Goal: Find specific page/section

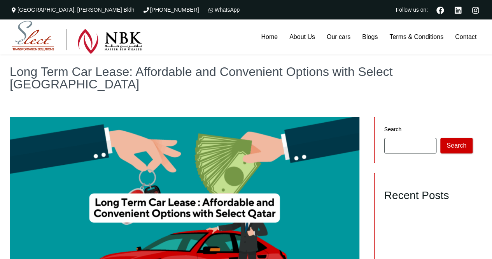
click at [43, 34] on img at bounding box center [77, 37] width 131 height 33
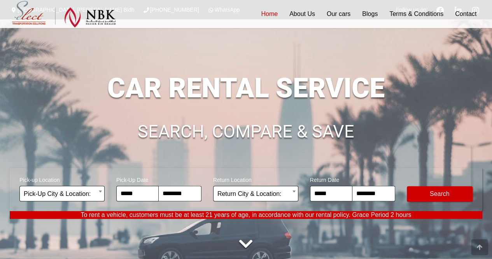
scroll to position [1837, 0]
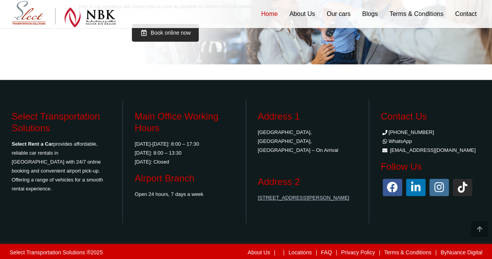
click at [281, 195] on link "[STREET_ADDRESS][PERSON_NAME]" at bounding box center [304, 198] width 92 height 6
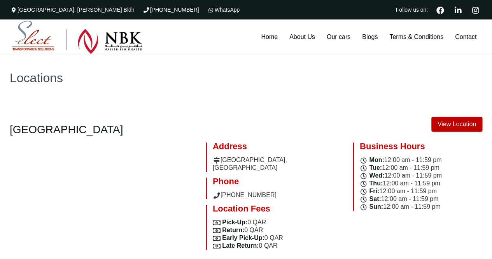
click at [455, 127] on link "View Location" at bounding box center [457, 124] width 51 height 15
